Goal: Information Seeking & Learning: Learn about a topic

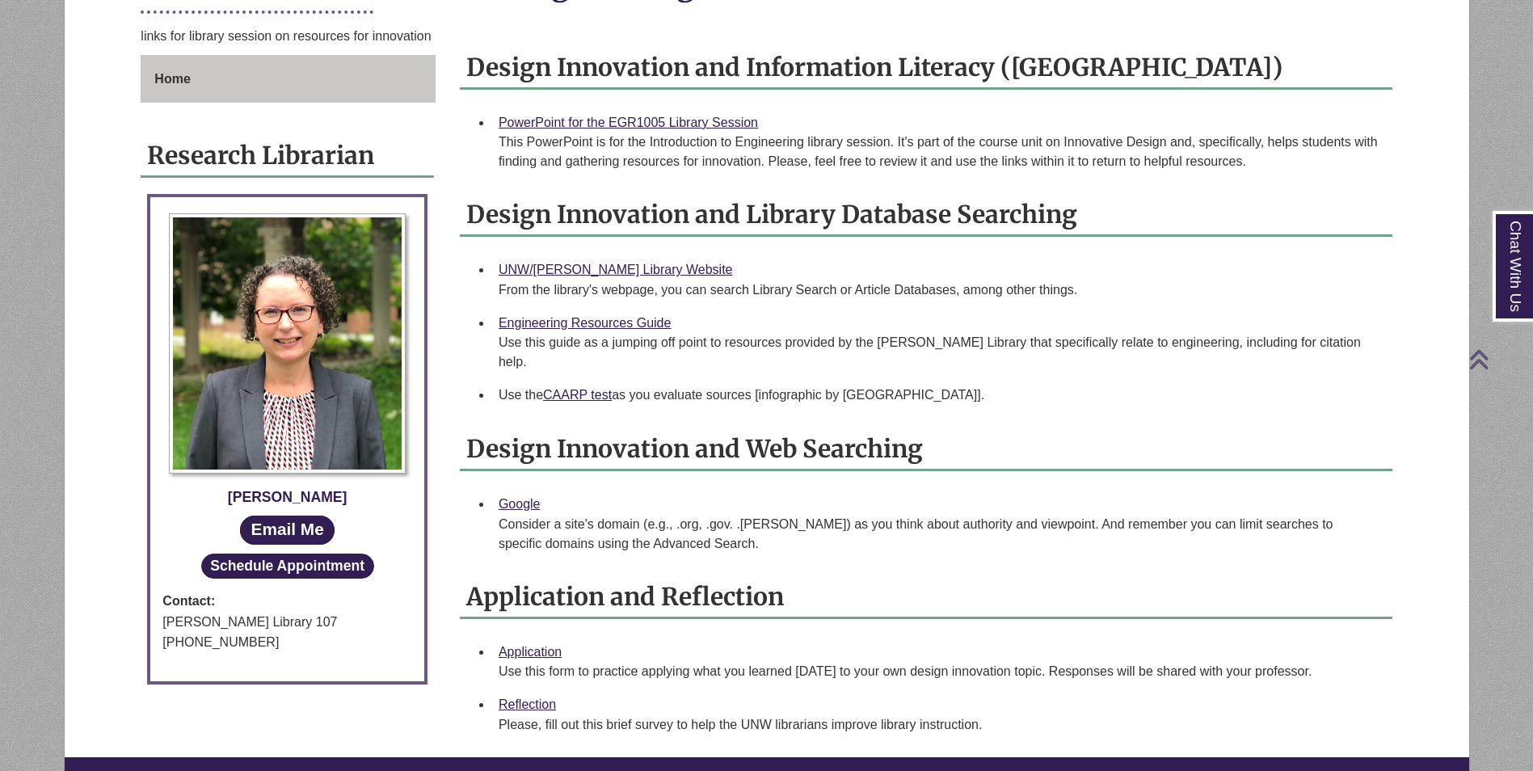
scroll to position [404, 0]
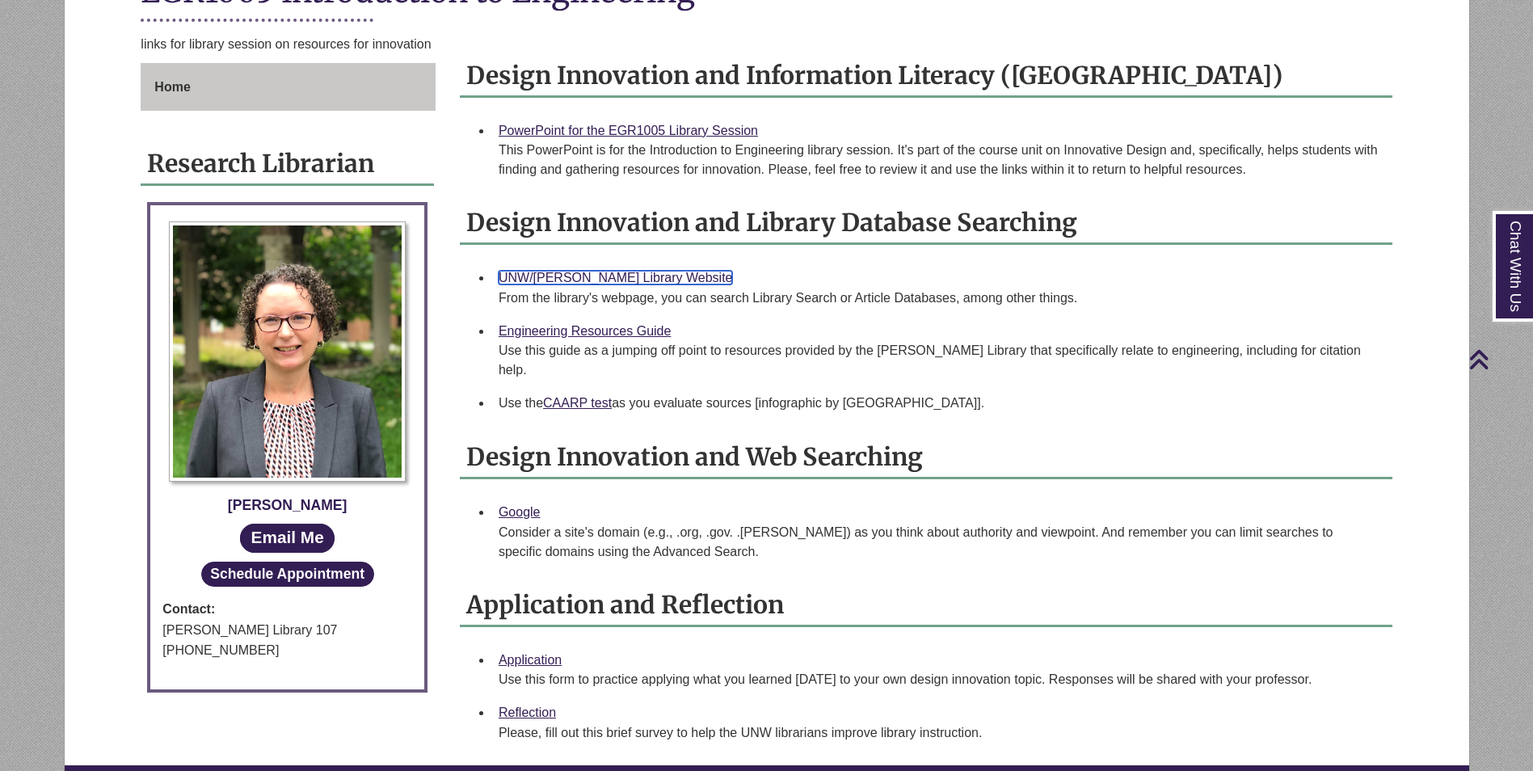
click at [620, 278] on link "UNW/Berntsen Library Website" at bounding box center [616, 278] width 234 height 14
click at [529, 702] on div "Reflection Please, fill out this brief survey to help ​the UNW librarians impro…" at bounding box center [939, 722] width 881 height 40
click at [532, 705] on link "Reflection" at bounding box center [527, 712] width 57 height 14
click at [515, 650] on div "Application Use this form to practice applying what you learned today to your o…" at bounding box center [939, 670] width 881 height 40
click at [517, 653] on link "Application" at bounding box center [530, 660] width 63 height 14
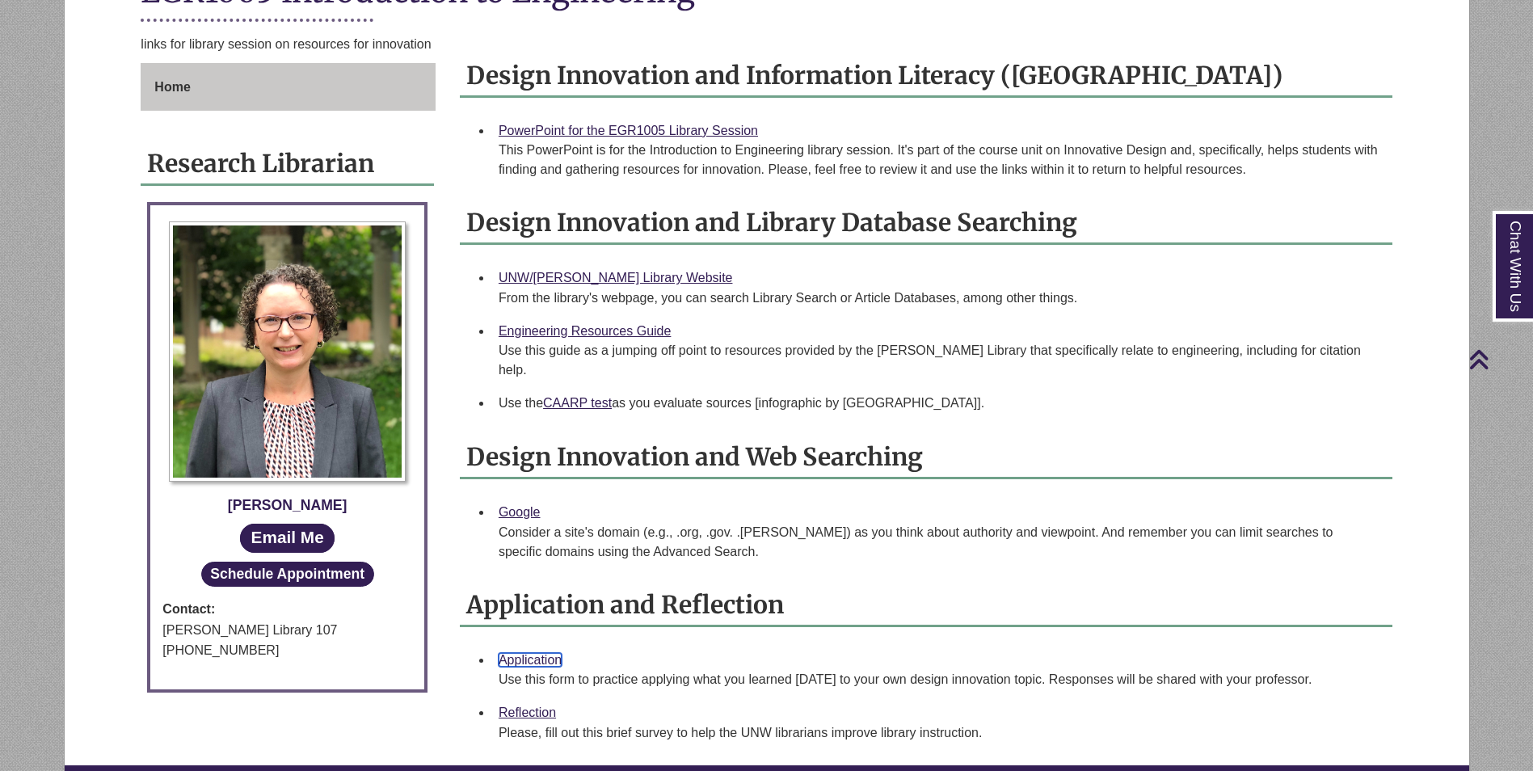
click at [547, 653] on link "Application" at bounding box center [530, 660] width 63 height 14
click at [594, 283] on link "UNW/Berntsen Library Website" at bounding box center [616, 278] width 234 height 14
click at [535, 705] on link "Reflection" at bounding box center [527, 712] width 57 height 14
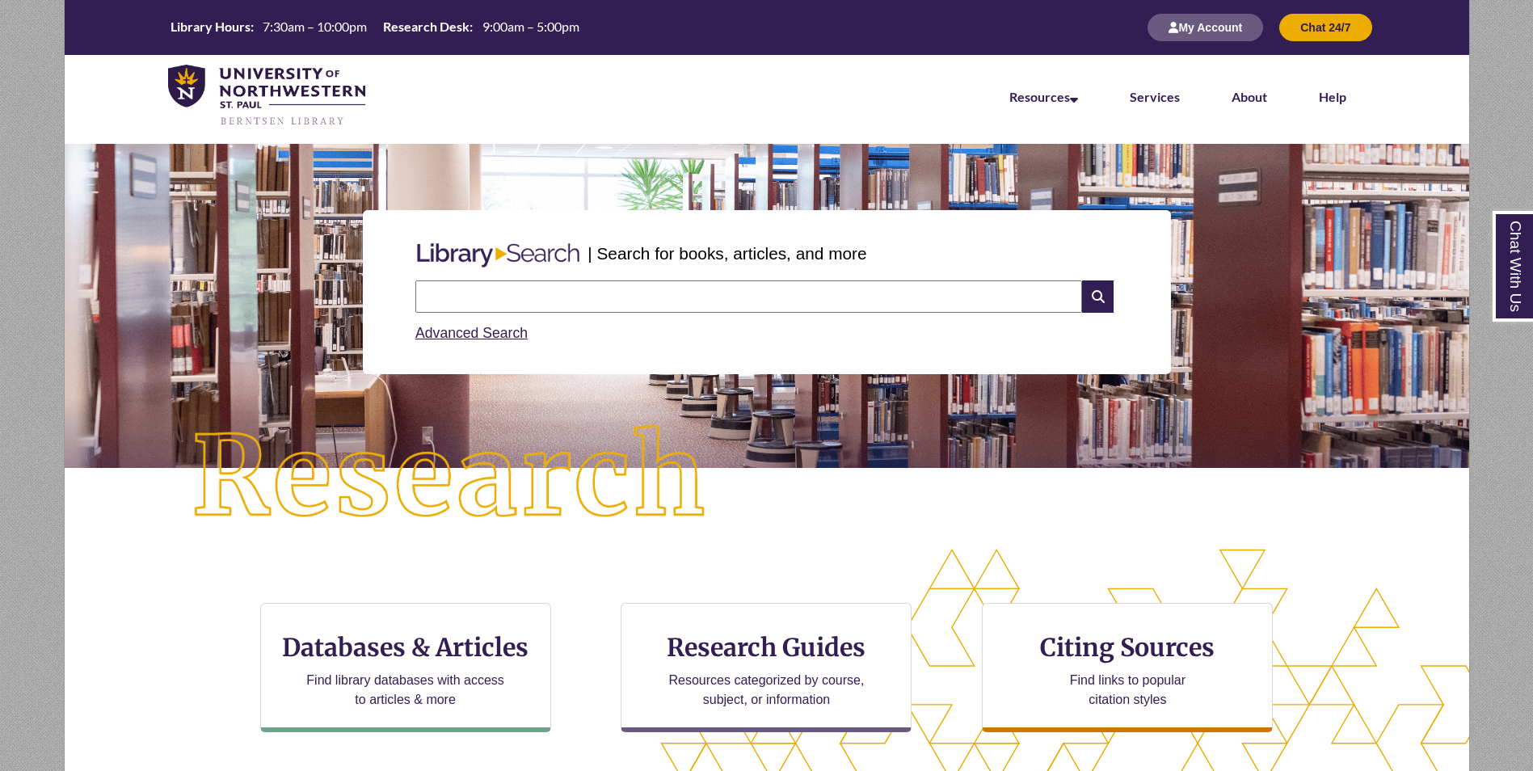
click at [644, 292] on input "text" at bounding box center [748, 296] width 667 height 32
click at [730, 295] on input "text" at bounding box center [748, 296] width 667 height 32
type input "*"
type input "**********"
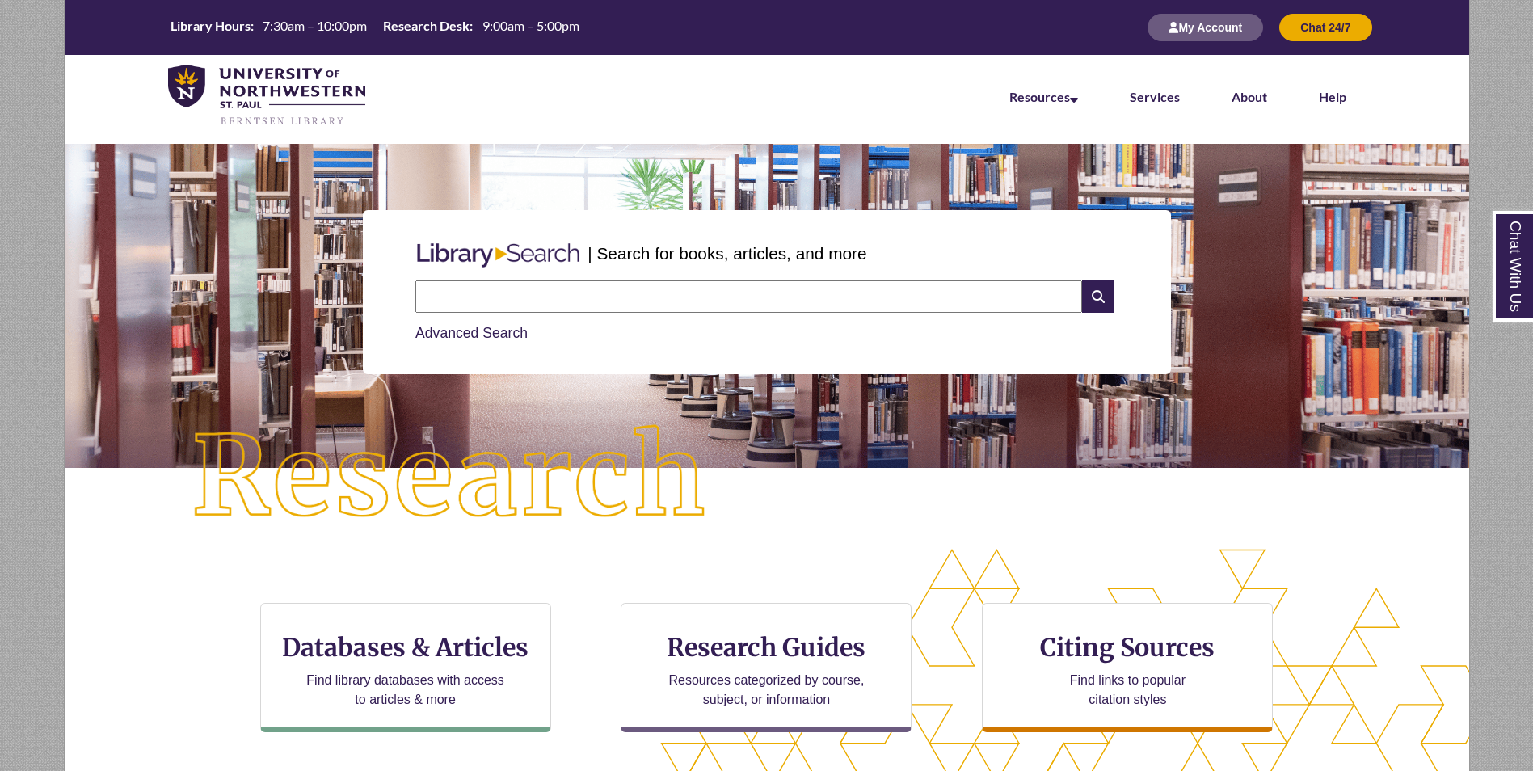
click at [642, 310] on input "text" at bounding box center [748, 296] width 667 height 32
click at [642, 310] on input "**********" at bounding box center [748, 296] width 667 height 32
type input "**********"
